Goal: Transaction & Acquisition: Purchase product/service

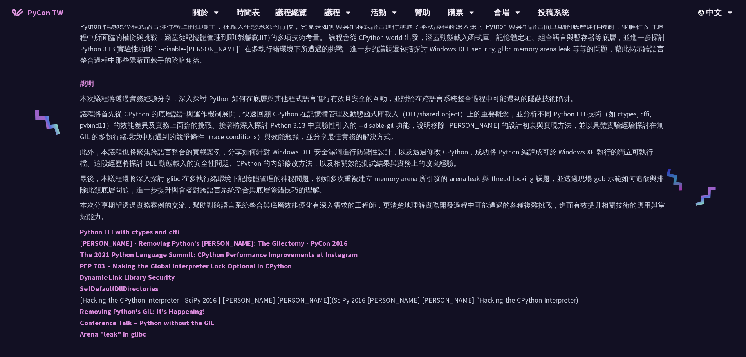
scroll to position [274, 0]
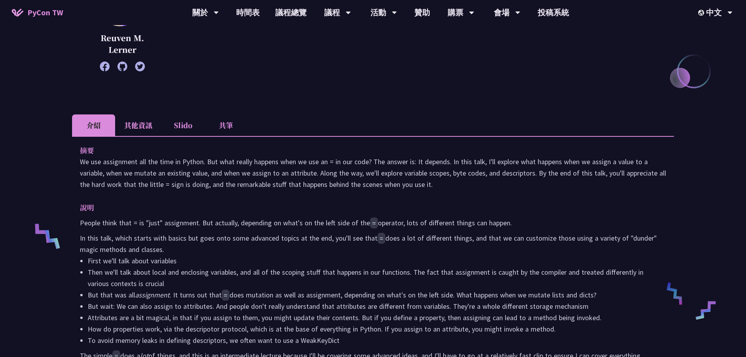
scroll to position [157, 0]
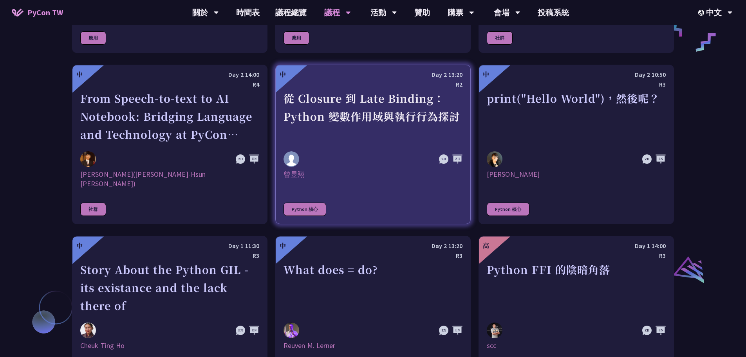
scroll to position [550, 0]
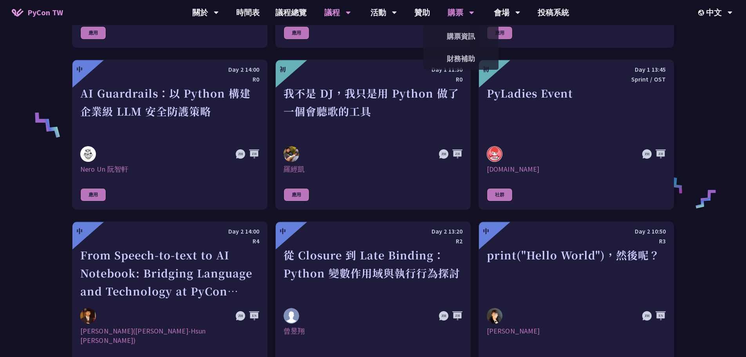
click at [456, 8] on div "購票" at bounding box center [461, 12] width 27 height 25
click at [459, 36] on link "購票資訊" at bounding box center [460, 36] width 75 height 18
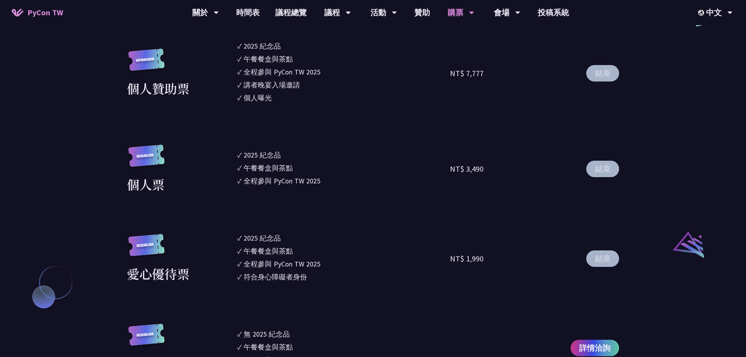
scroll to position [783, 0]
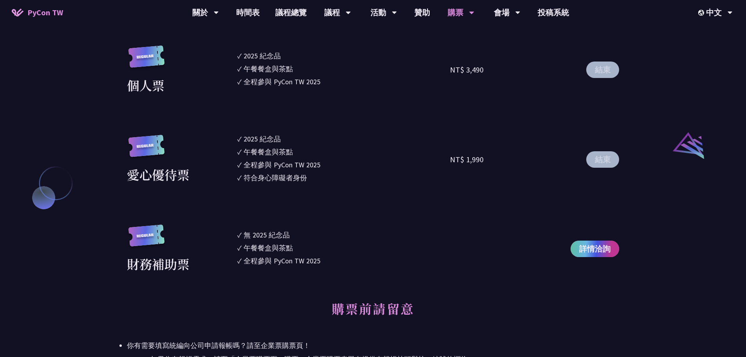
click at [590, 251] on span "詳情洽詢" at bounding box center [594, 249] width 31 height 12
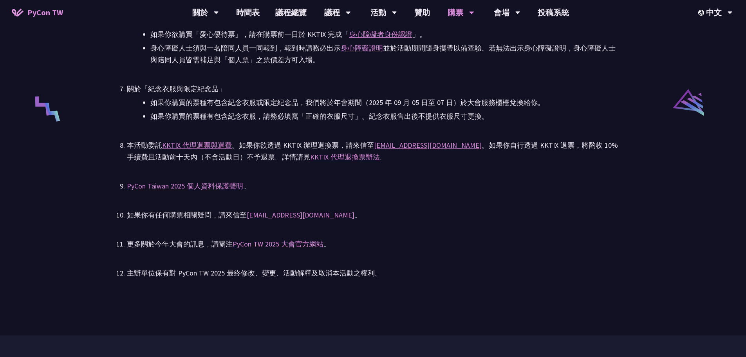
scroll to position [1528, 0]
click at [308, 241] on link "PyCon TW 2025 大會官方網站" at bounding box center [278, 243] width 91 height 9
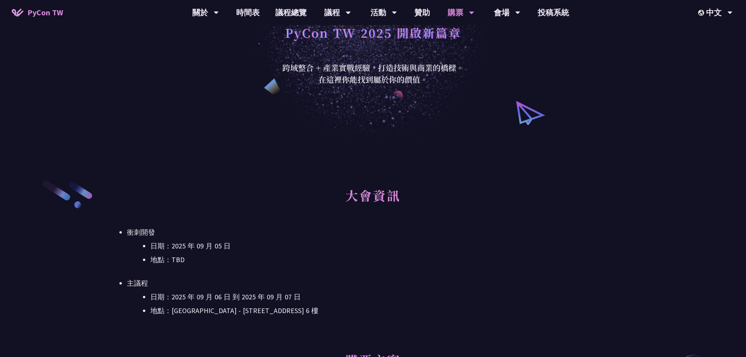
scroll to position [0, 0]
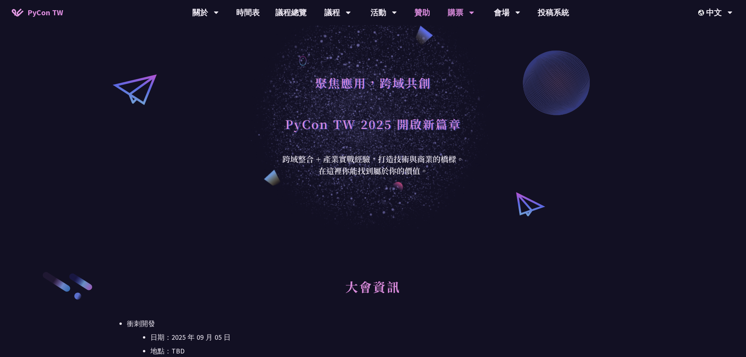
click at [423, 9] on link "贊助" at bounding box center [422, 12] width 31 height 25
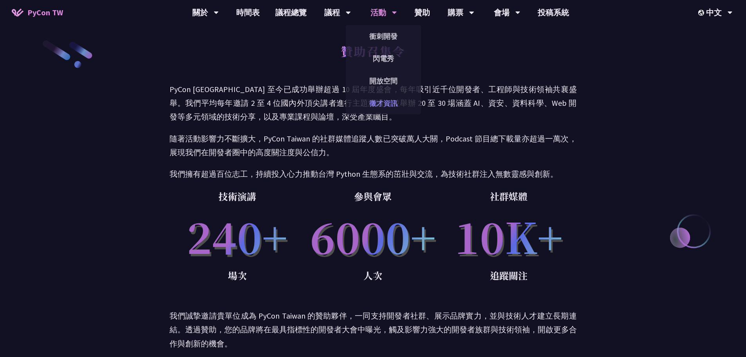
click at [387, 104] on link "徵才資訊" at bounding box center [383, 103] width 75 height 18
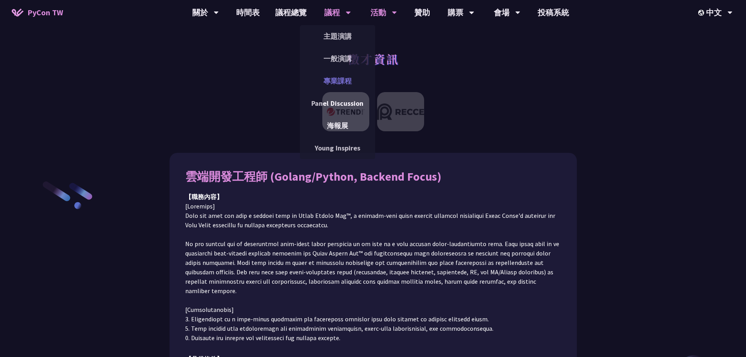
click at [333, 81] on link "專業課程" at bounding box center [337, 81] width 75 height 18
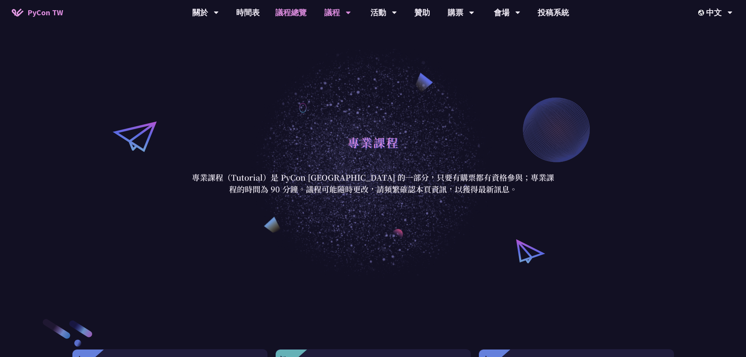
click at [302, 13] on link "議程總覽" at bounding box center [291, 12] width 47 height 25
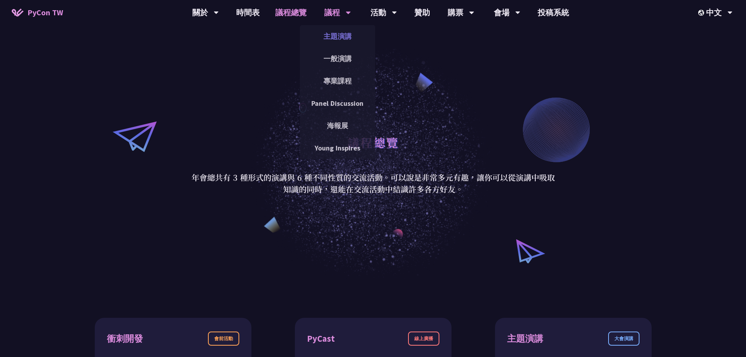
click at [346, 32] on link "主題演講" at bounding box center [337, 36] width 75 height 18
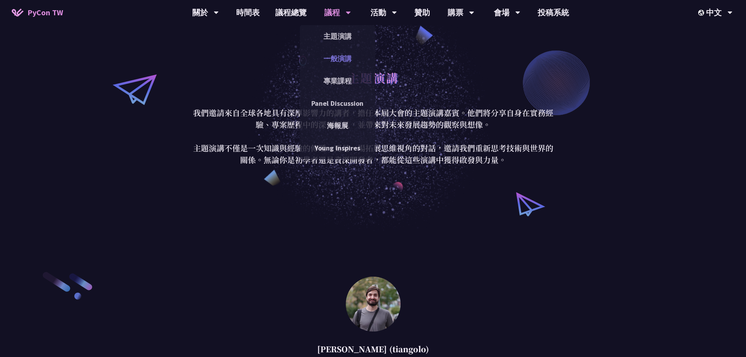
click at [335, 58] on link "一般演講" at bounding box center [337, 58] width 75 height 18
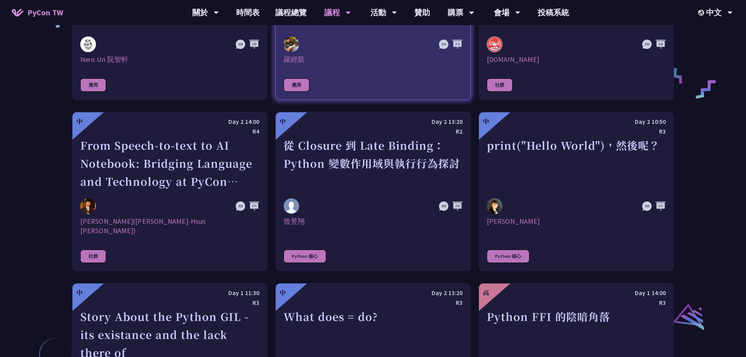
scroll to position [666, 0]
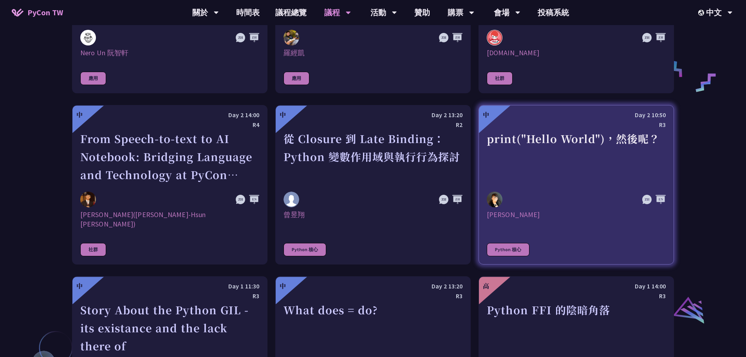
click at [580, 149] on div "print("Hello World")，然後呢？" at bounding box center [576, 157] width 179 height 54
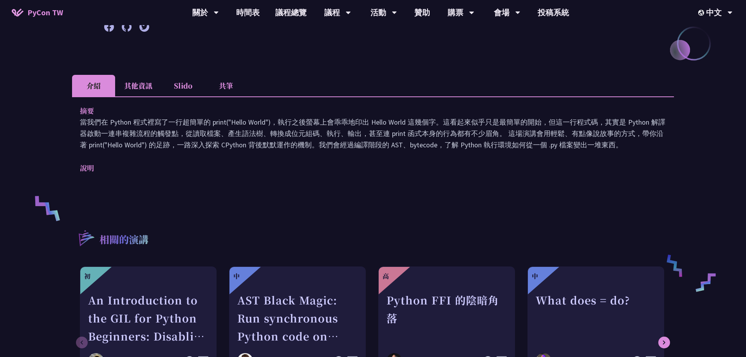
scroll to position [196, 0]
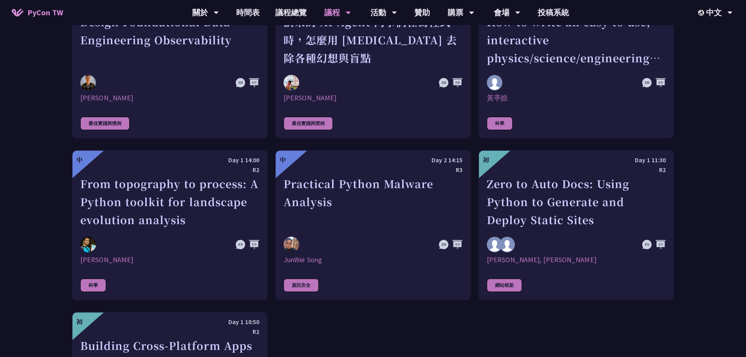
scroll to position [2160, 0]
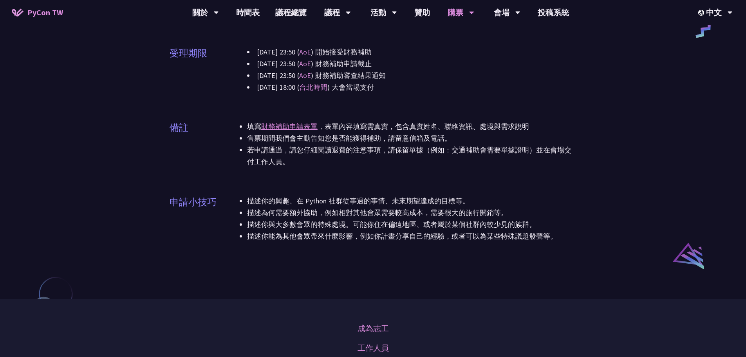
scroll to position [353, 0]
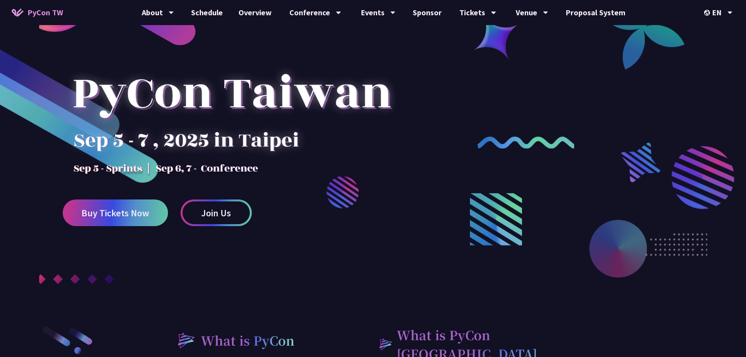
scroll to position [118, 0]
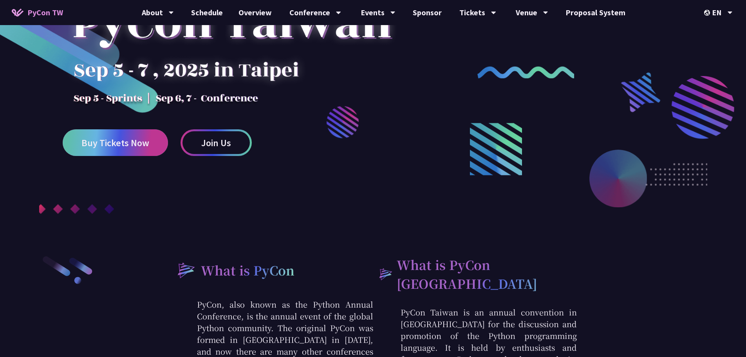
click at [114, 142] on span "Buy Tickets Now" at bounding box center [115, 143] width 68 height 10
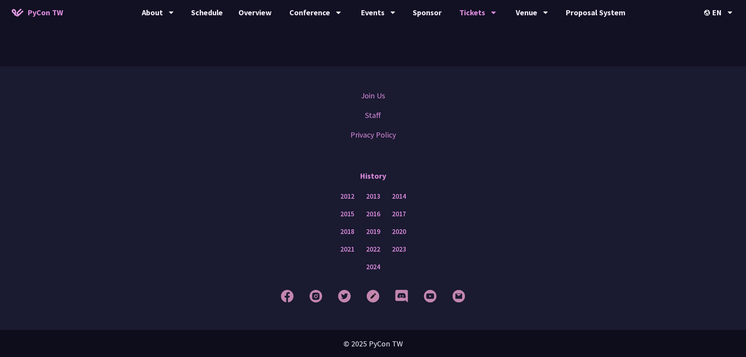
scroll to position [1845, 0]
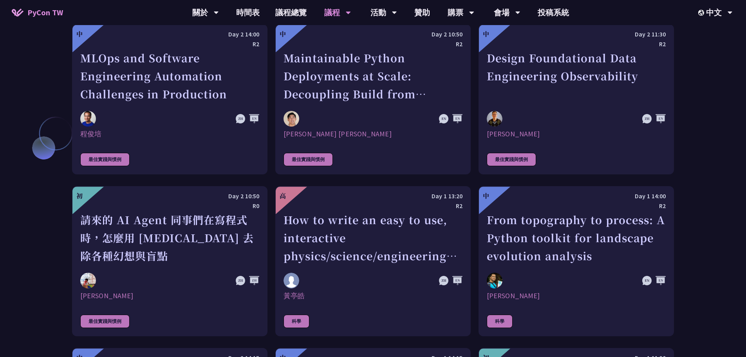
scroll to position [1919, 0]
